Goal: Find specific page/section: Find specific page/section

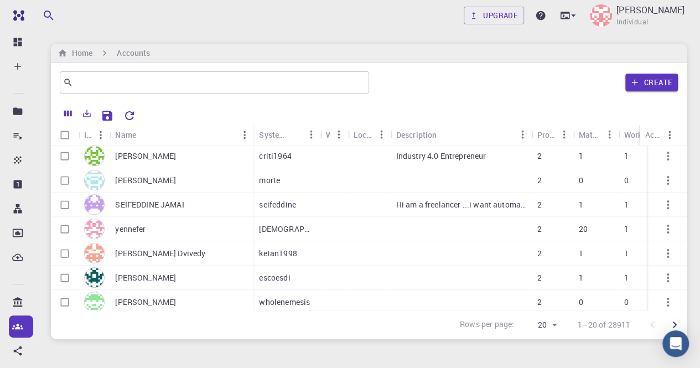
scroll to position [331, 0]
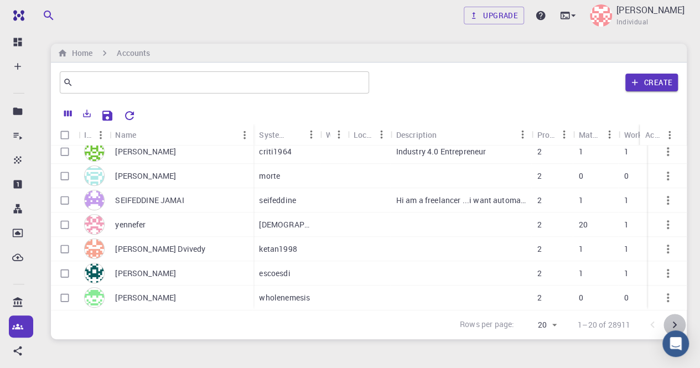
click at [675, 325] on icon "Go to next page" at bounding box center [675, 325] width 4 height 7
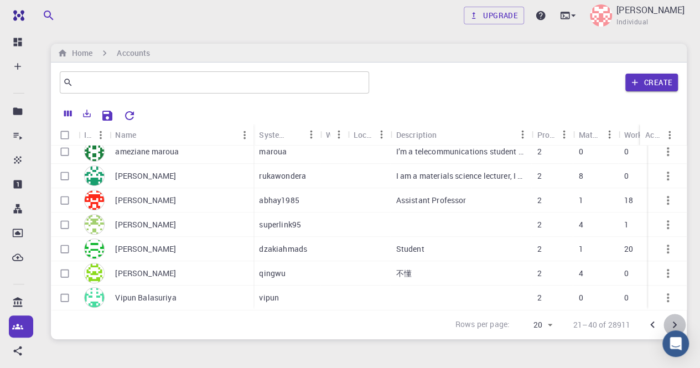
click at [676, 324] on icon "Go to next page" at bounding box center [675, 325] width 4 height 7
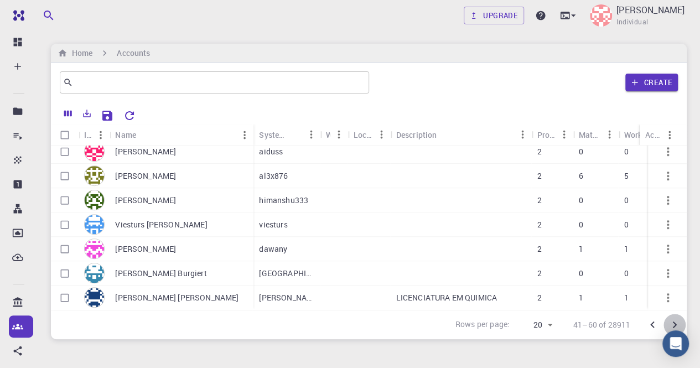
click at [675, 324] on icon "Go to next page" at bounding box center [675, 325] width 4 height 7
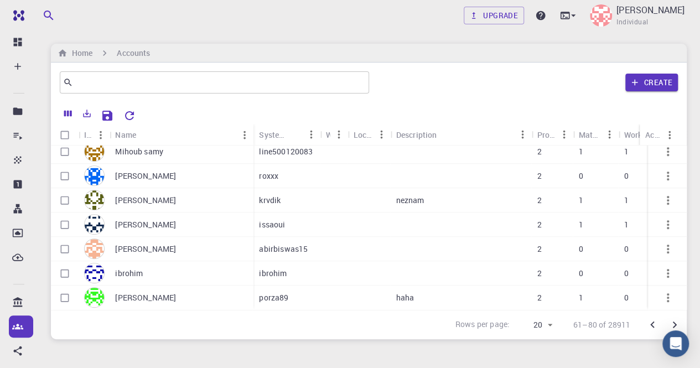
click at [676, 322] on icon "Go to next page" at bounding box center [674, 324] width 13 height 13
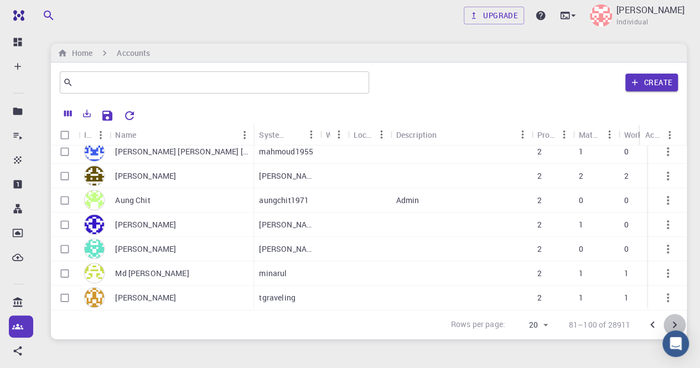
click at [676, 322] on icon "Go to next page" at bounding box center [674, 324] width 13 height 13
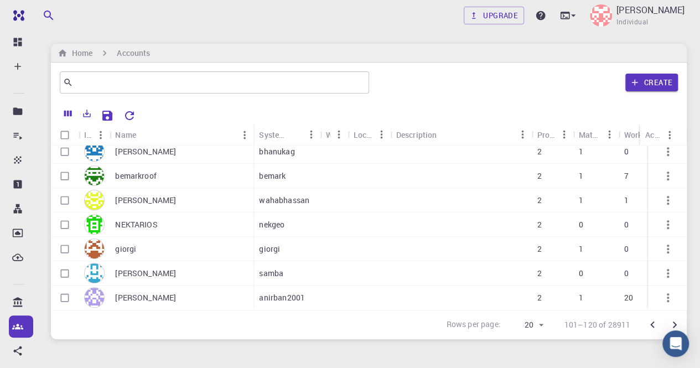
click at [675, 324] on icon "Go to next page" at bounding box center [675, 325] width 4 height 7
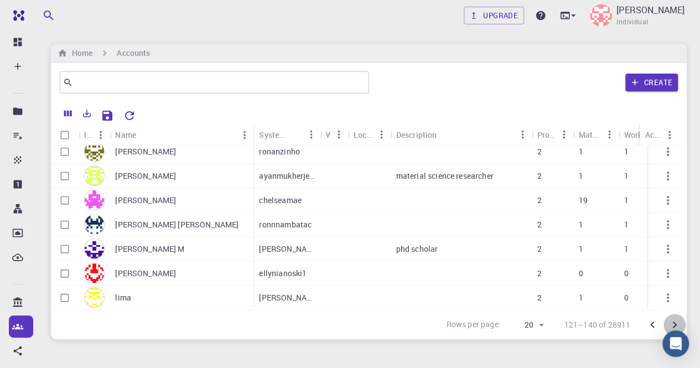
click at [677, 322] on icon "Go to next page" at bounding box center [674, 324] width 13 height 13
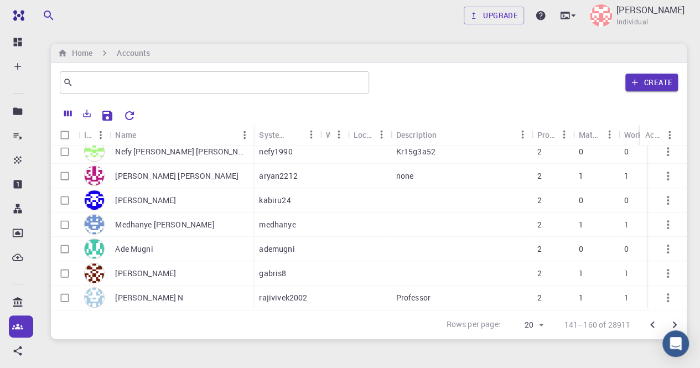
click at [677, 322] on icon "Go to next page" at bounding box center [674, 324] width 13 height 13
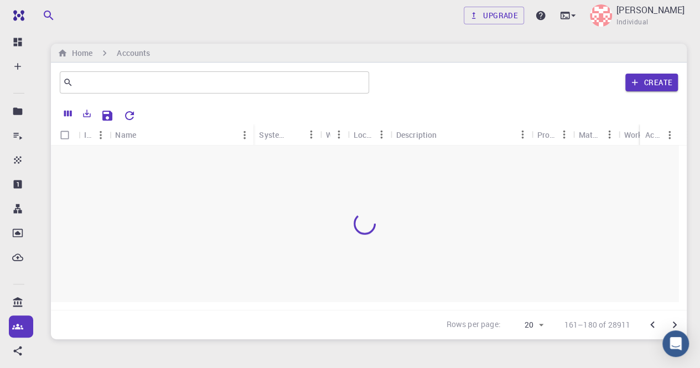
scroll to position [0, 0]
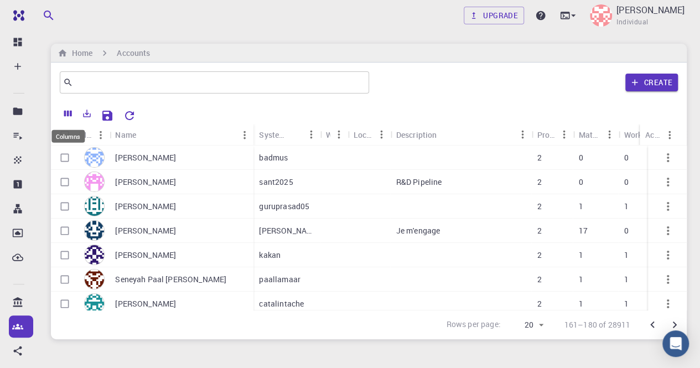
click at [66, 110] on icon "Columns" at bounding box center [68, 113] width 10 height 10
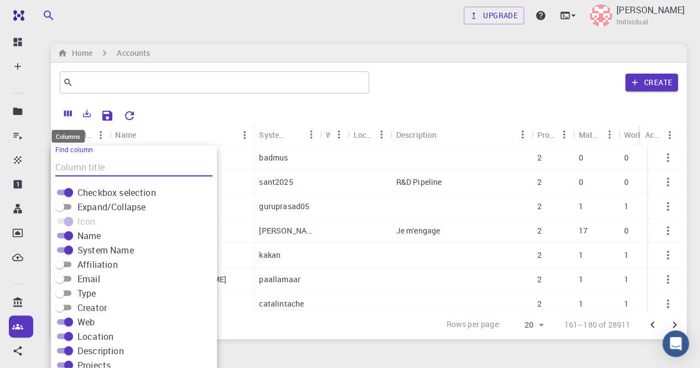
scroll to position [26, 0]
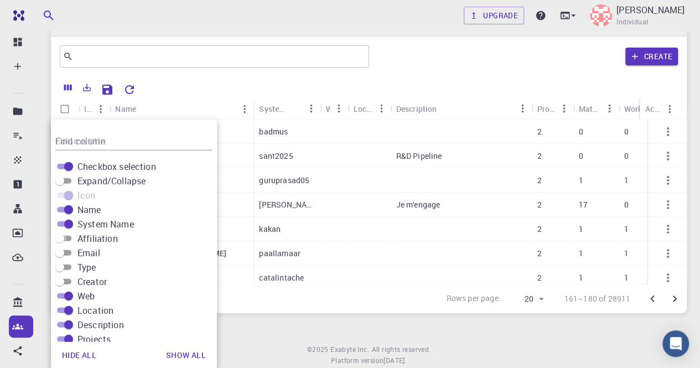
click at [69, 241] on input "Affiliation" at bounding box center [60, 238] width 40 height 13
checkbox input "true"
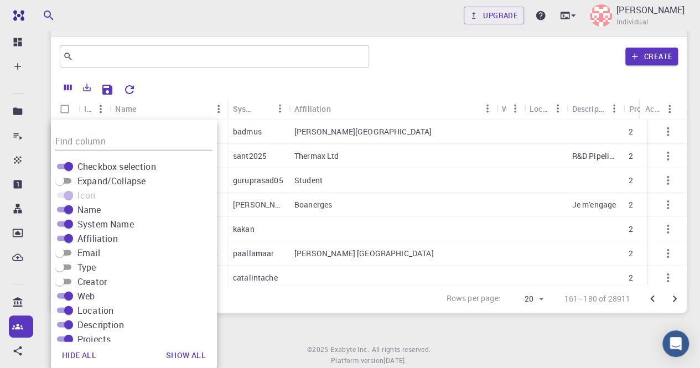
click at [70, 251] on input "Email" at bounding box center [60, 252] width 40 height 13
checkbox input "true"
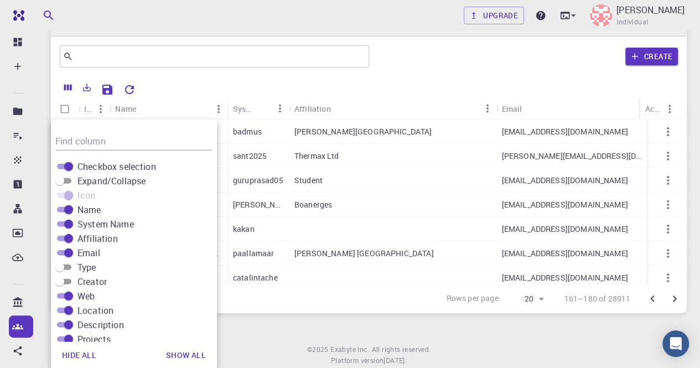
click at [315, 322] on div "Upgrade [PERSON_NAME] Individual Home Accounts ​ Create Icon Name System Name A…" at bounding box center [369, 187] width 662 height 426
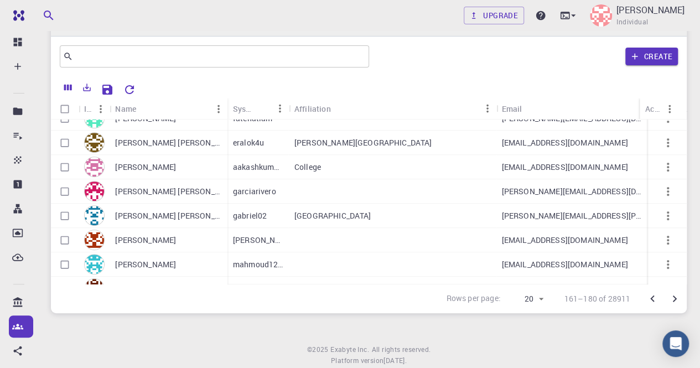
scroll to position [331, 0]
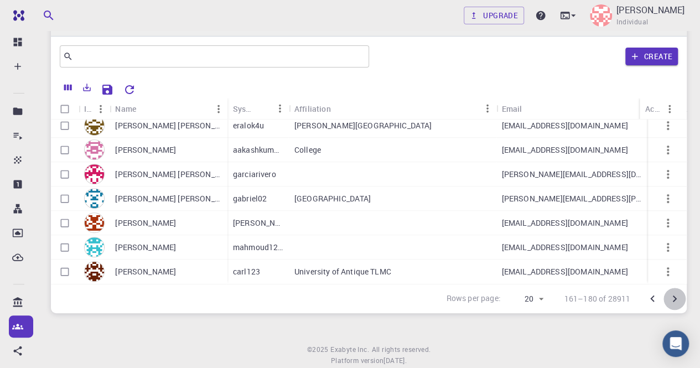
click at [675, 299] on icon "Go to next page" at bounding box center [674, 298] width 13 height 13
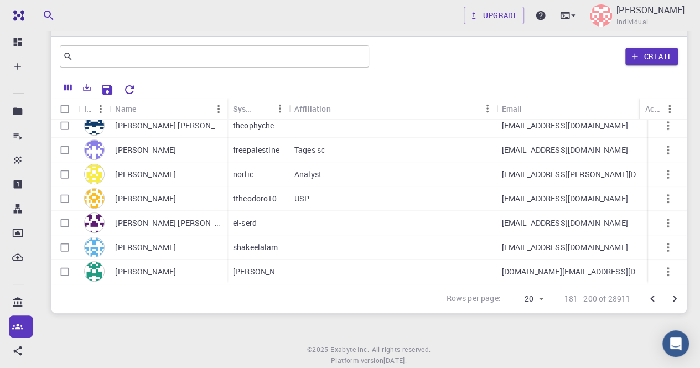
click at [676, 299] on icon "Go to next page" at bounding box center [674, 298] width 13 height 13
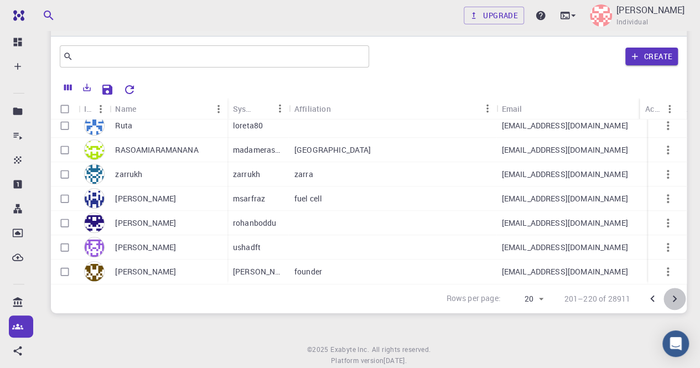
click at [675, 299] on icon "Go to next page" at bounding box center [675, 299] width 4 height 7
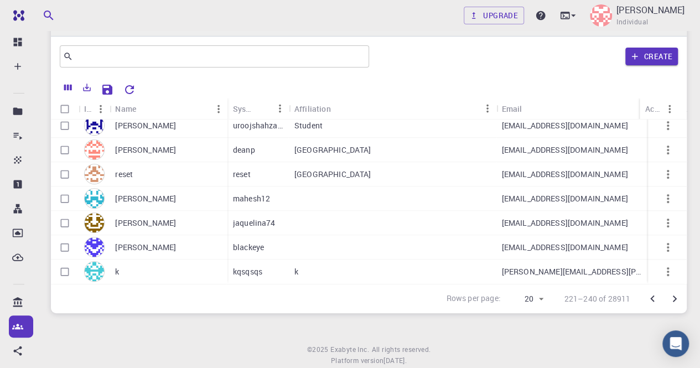
click at [685, 276] on div "[PERSON_NAME] [PERSON_NAME] [PERSON_NAME] [PERSON_NAME] [PERSON_NAME] Nabilah P…" at bounding box center [369, 202] width 636 height 164
click at [675, 300] on icon "Go to next page" at bounding box center [674, 298] width 13 height 13
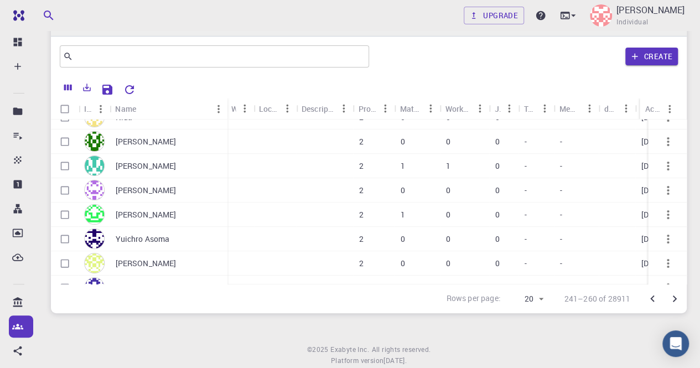
scroll to position [136, 493]
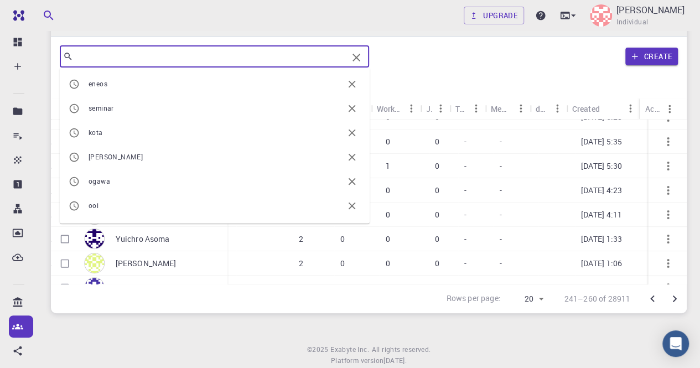
click at [324, 57] on input "text" at bounding box center [210, 56] width 275 height 15
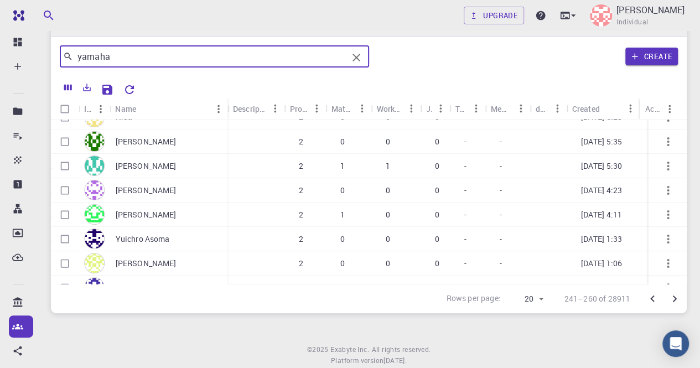
type input "yamaha"
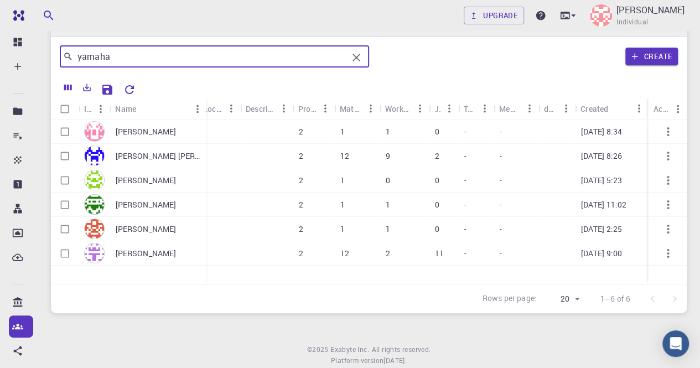
scroll to position [0, 356]
click at [671, 155] on icon "button" at bounding box center [667, 155] width 13 height 13
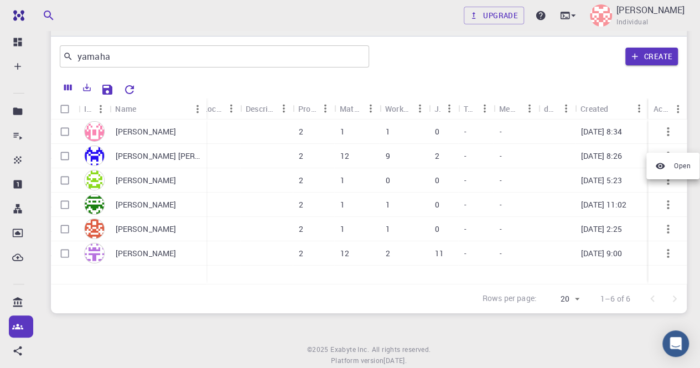
click at [66, 85] on div at bounding box center [350, 184] width 700 height 368
click at [66, 85] on icon "Columns" at bounding box center [68, 87] width 10 height 10
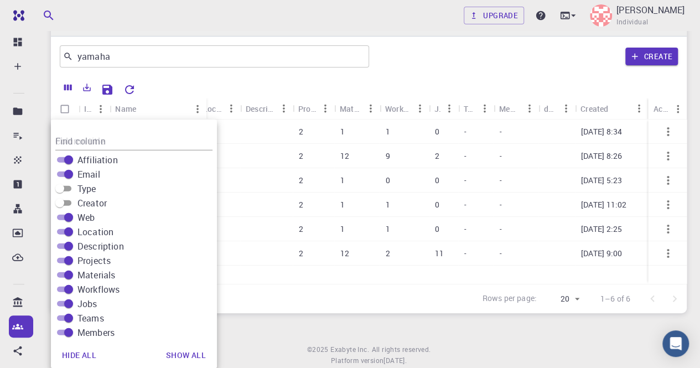
scroll to position [138, 0]
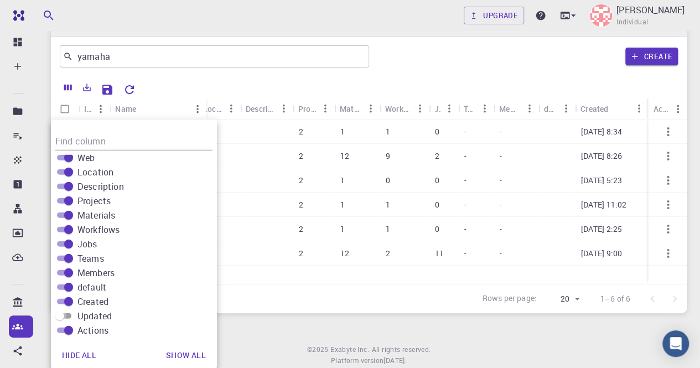
click at [70, 315] on input "Updated" at bounding box center [60, 315] width 40 height 13
checkbox input "true"
click at [287, 335] on div "Upgrade [PERSON_NAME] Individual Home Accounts yamaha ​ Create Icon Name System…" at bounding box center [369, 187] width 662 height 426
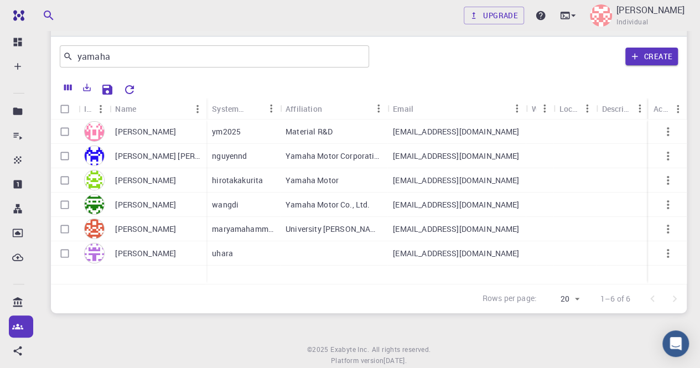
scroll to position [0, 356]
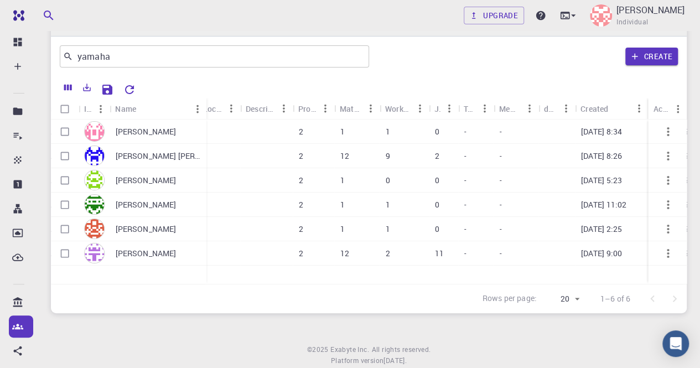
click at [667, 154] on icon "button" at bounding box center [668, 156] width 2 height 9
click at [680, 165] on span "Open" at bounding box center [682, 165] width 17 height 11
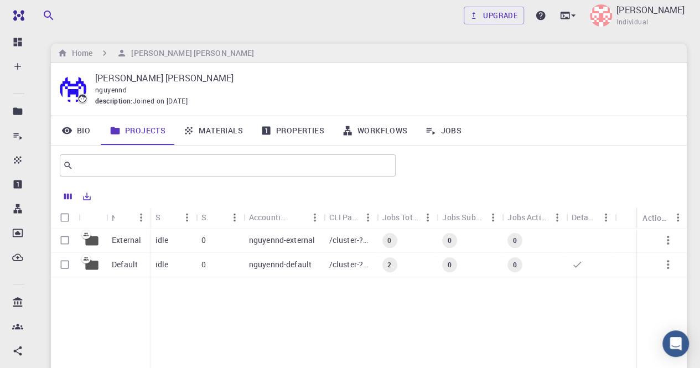
click at [213, 132] on link "Materials" at bounding box center [212, 130] width 77 height 29
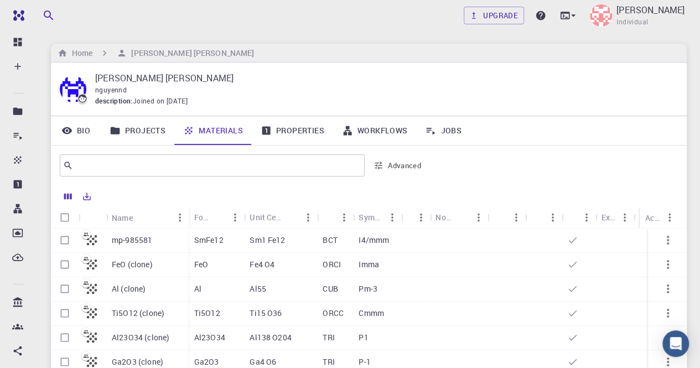
click at [297, 127] on link "Properties" at bounding box center [292, 130] width 81 height 29
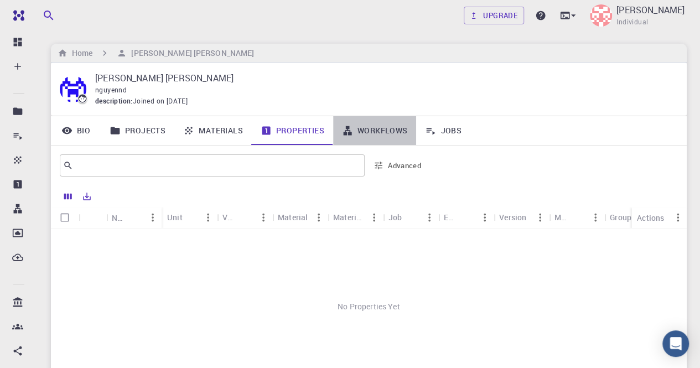
click at [381, 128] on link "Workflows" at bounding box center [375, 130] width 84 height 29
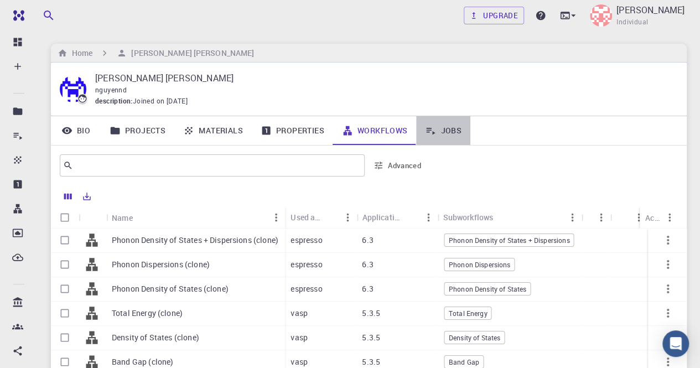
click at [457, 131] on link "Jobs" at bounding box center [443, 130] width 54 height 29
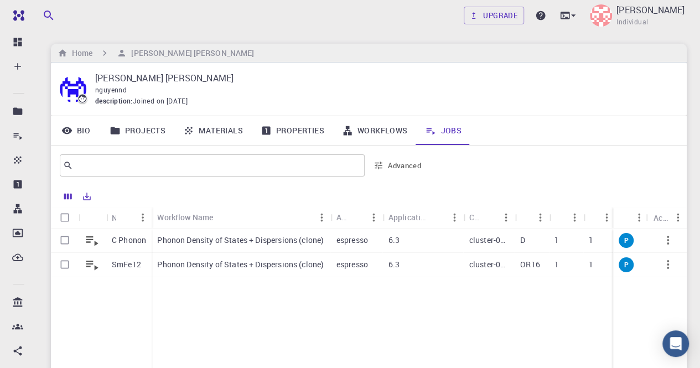
click at [671, 237] on icon "button" at bounding box center [667, 240] width 13 height 13
click at [81, 130] on div at bounding box center [350, 184] width 700 height 368
click at [81, 130] on link "Bio" at bounding box center [76, 130] width 50 height 29
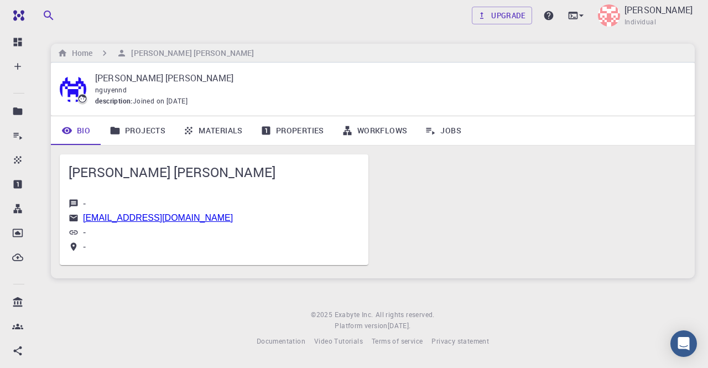
click at [145, 132] on link "Projects" at bounding box center [138, 130] width 74 height 29
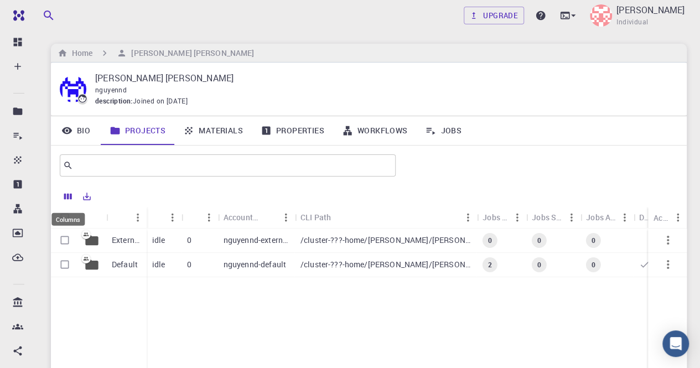
click at [70, 195] on icon "Columns" at bounding box center [68, 196] width 10 height 10
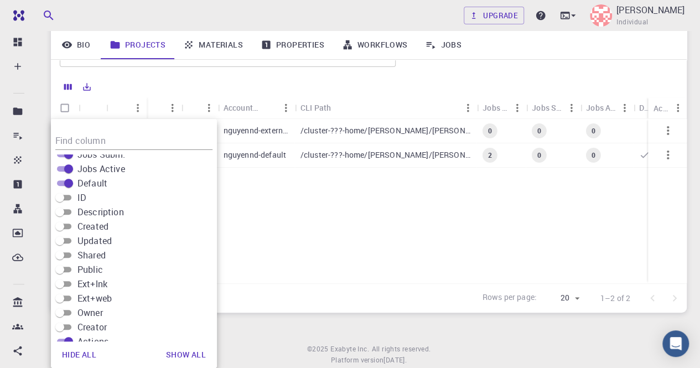
scroll to position [153, 0]
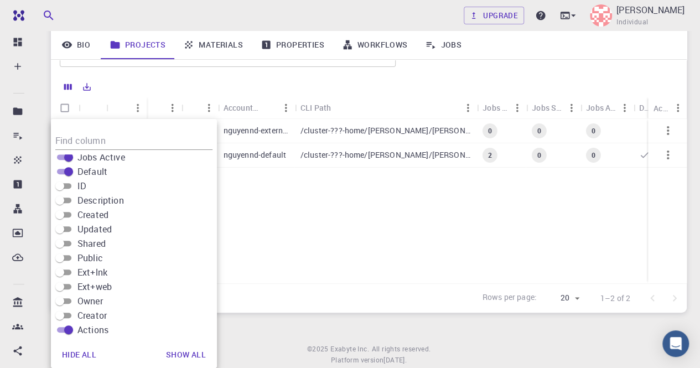
click at [68, 229] on input "Updated" at bounding box center [60, 228] width 40 height 13
checkbox input "true"
click at [69, 215] on input "Created" at bounding box center [60, 214] width 40 height 13
checkbox input "true"
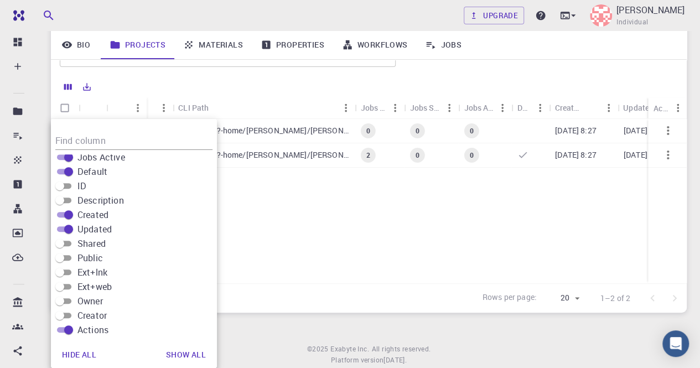
scroll to position [0, 165]
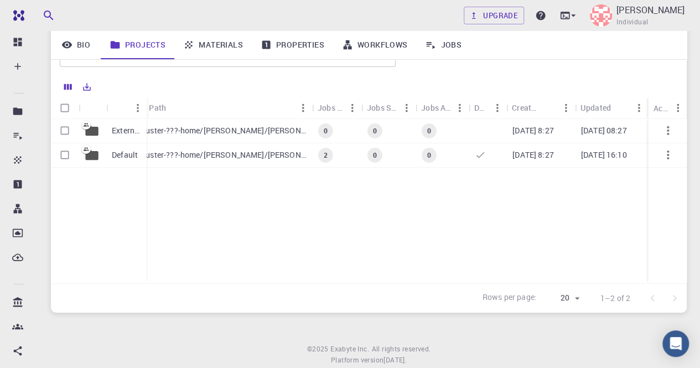
click at [676, 153] on button "button" at bounding box center [668, 155] width 27 height 27
click at [680, 161] on span "Open" at bounding box center [682, 163] width 17 height 11
